Goal: Entertainment & Leisure: Consume media (video, audio)

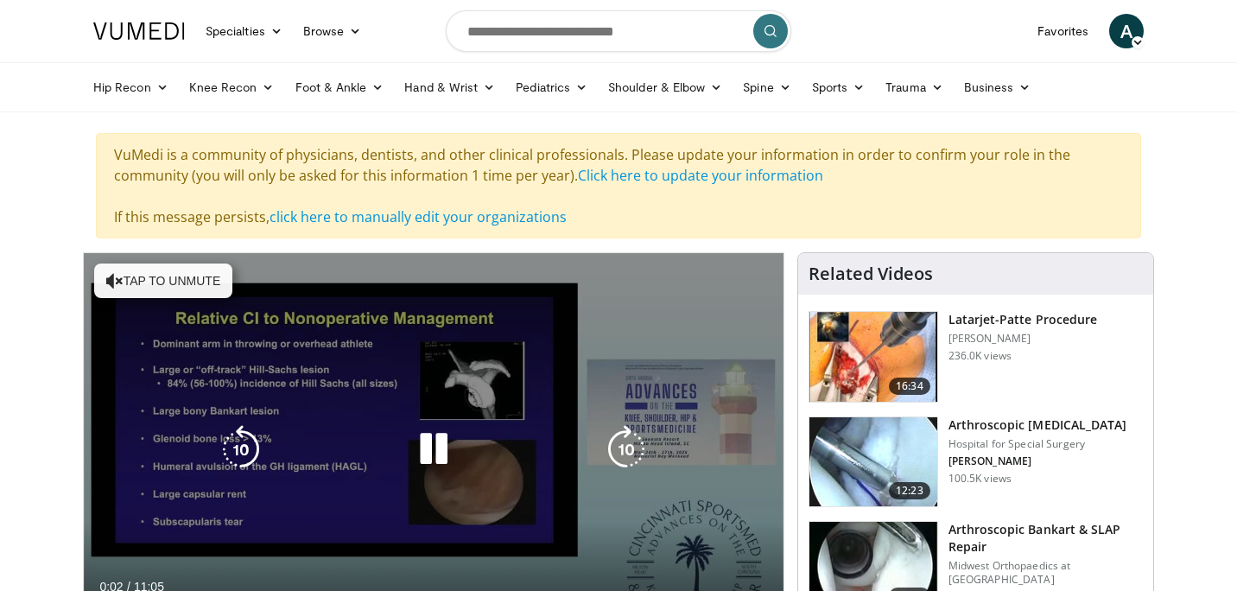
click at [184, 281] on button "Tap to unmute" at bounding box center [163, 280] width 138 height 35
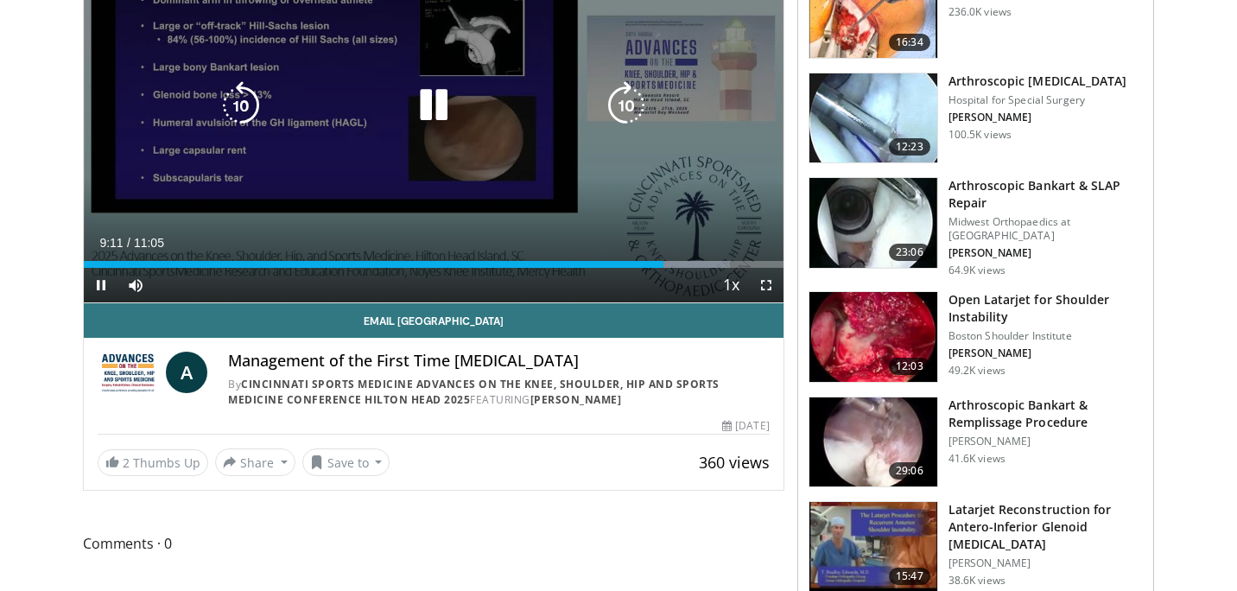
scroll to position [221, 0]
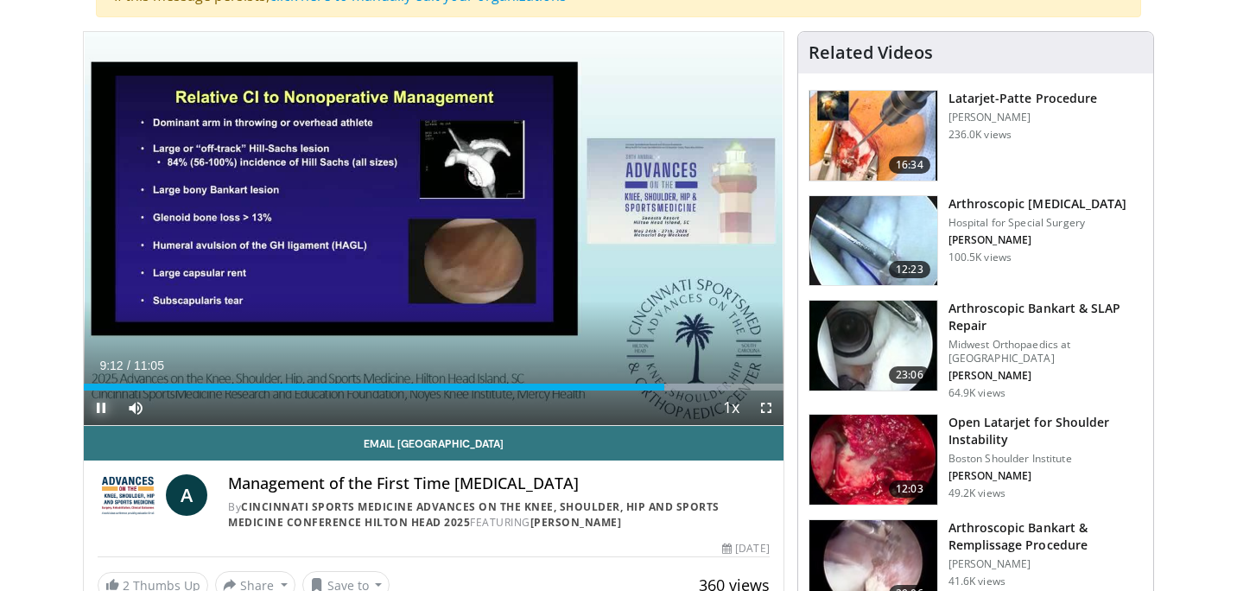
click at [96, 409] on span "Video Player" at bounding box center [101, 407] width 35 height 35
click at [84, 390] on button "Play" at bounding box center [101, 407] width 35 height 35
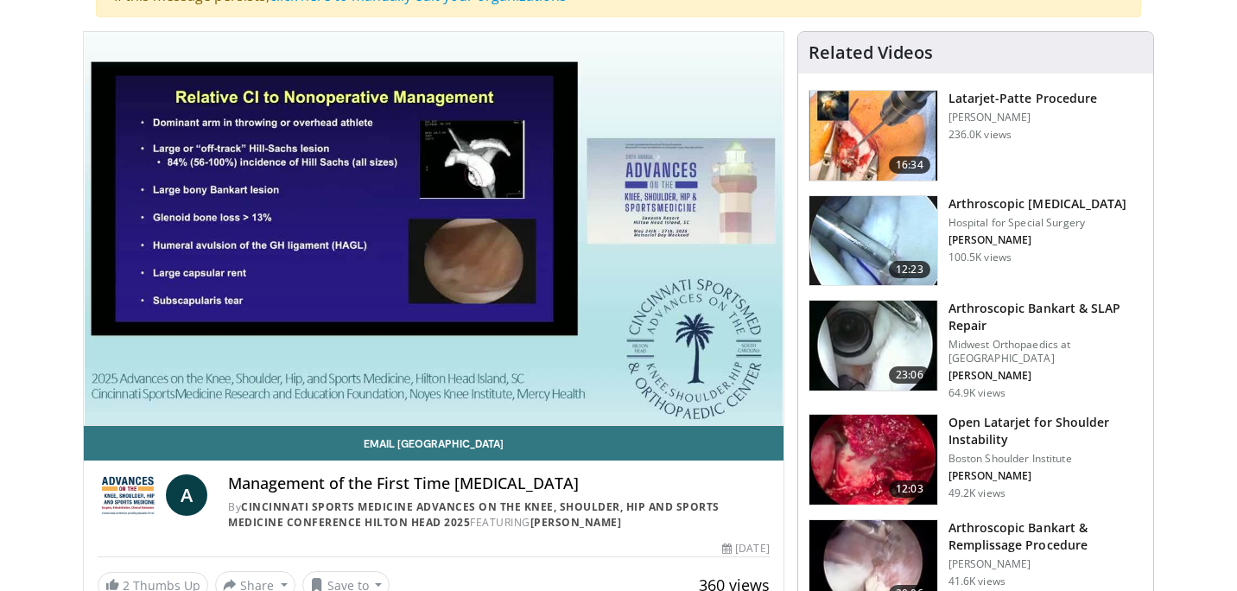
click at [84, 390] on button "Pause" at bounding box center [101, 407] width 35 height 35
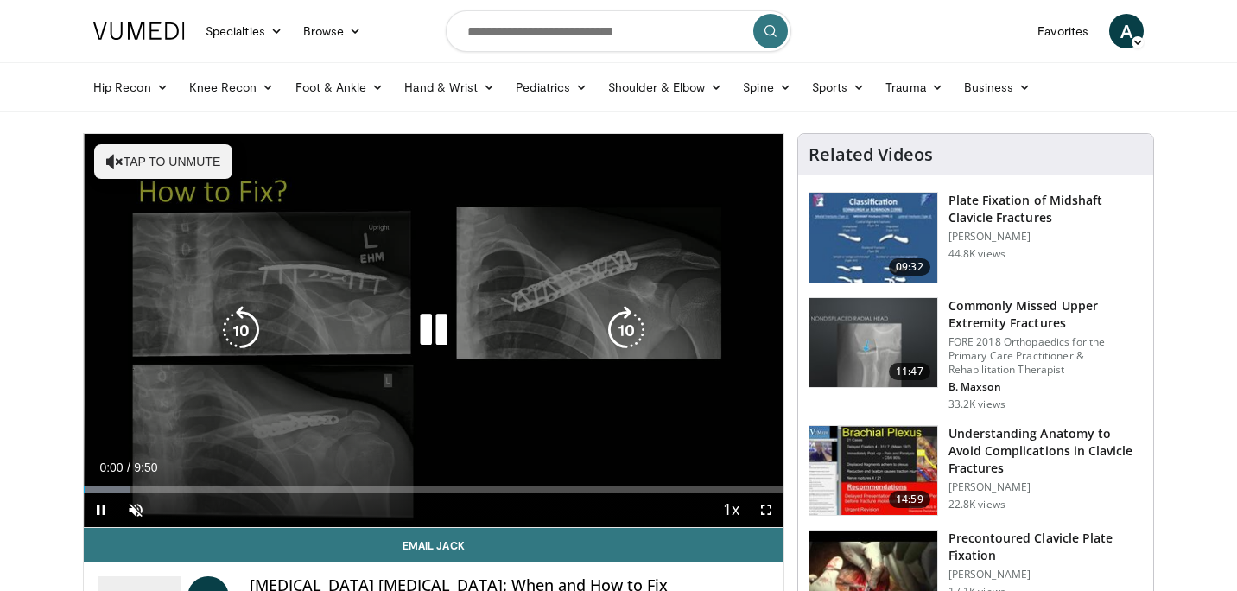
click at [181, 162] on button "Tap to unmute" at bounding box center [163, 161] width 138 height 35
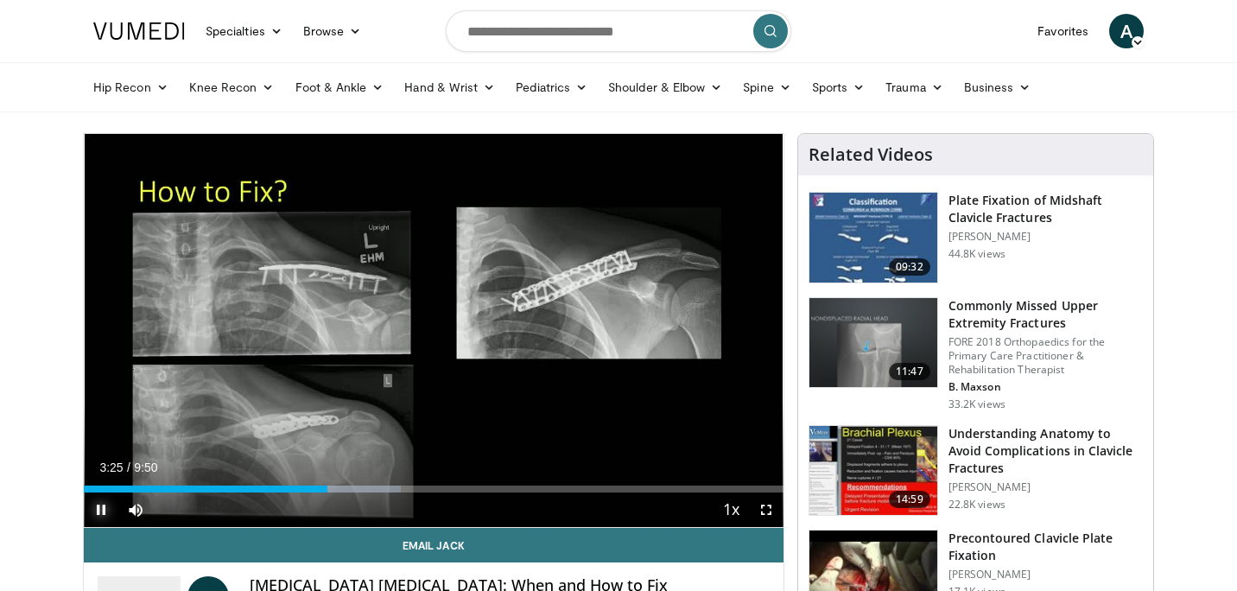
click at [102, 512] on span "Video Player" at bounding box center [101, 509] width 35 height 35
click at [84, 492] on button "Play" at bounding box center [101, 509] width 35 height 35
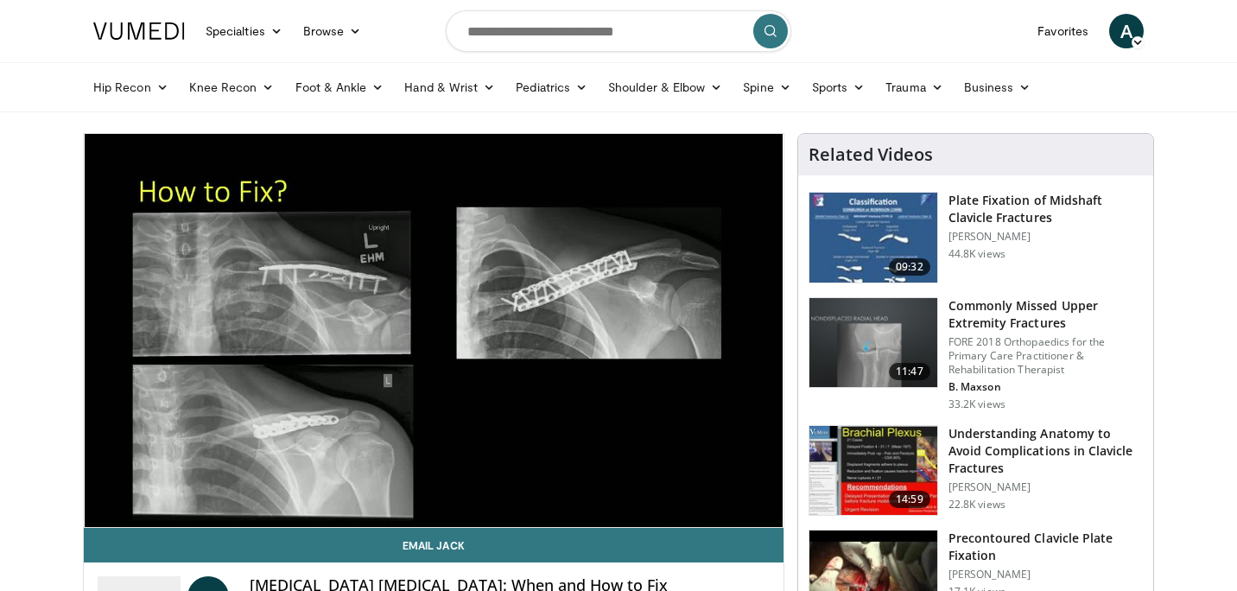
click at [84, 492] on button "Pause" at bounding box center [101, 509] width 35 height 35
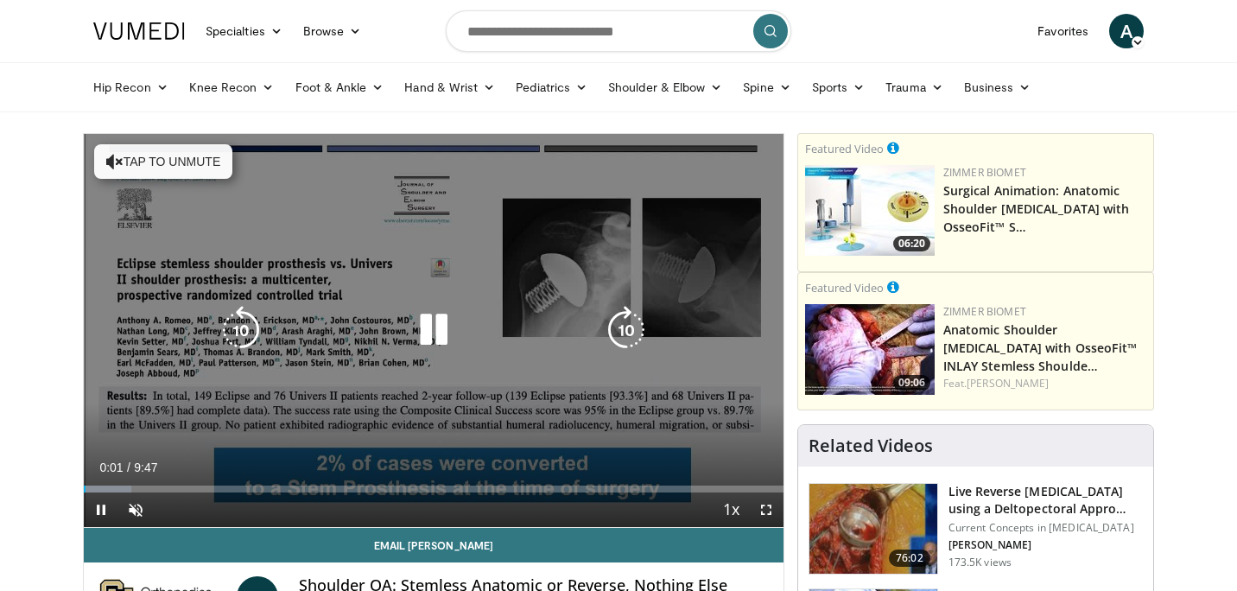
click at [166, 162] on button "Tap to unmute" at bounding box center [163, 161] width 138 height 35
